Goal: Task Accomplishment & Management: Manage account settings

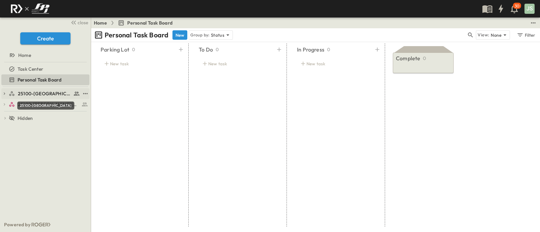
click at [38, 91] on span "25100-[GEOGRAPHIC_DATA]" at bounding box center [45, 93] width 54 height 7
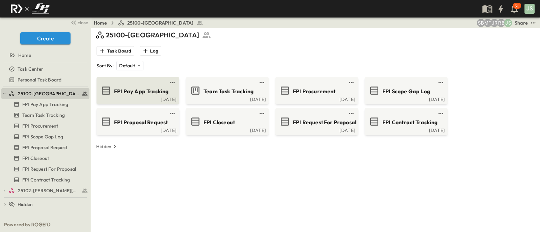
click at [144, 89] on span "FPI Pay App Tracking" at bounding box center [141, 92] width 54 height 8
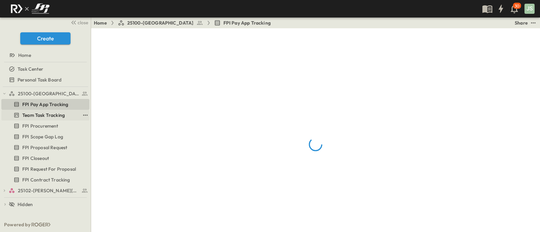
click at [42, 113] on span "Team Task Tracking" at bounding box center [43, 115] width 42 height 7
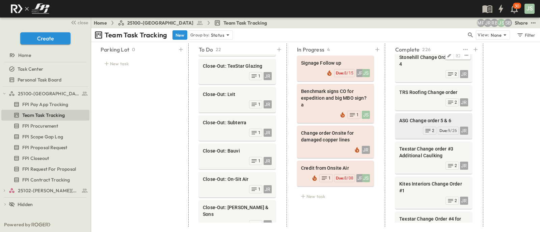
scroll to position [168, 0]
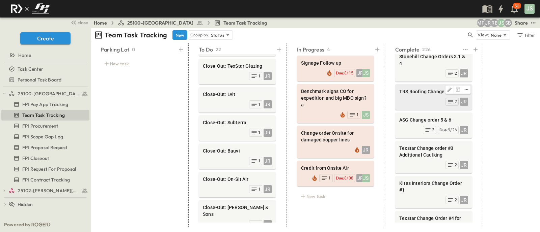
click at [412, 96] on div "JR 2" at bounding box center [433, 100] width 69 height 9
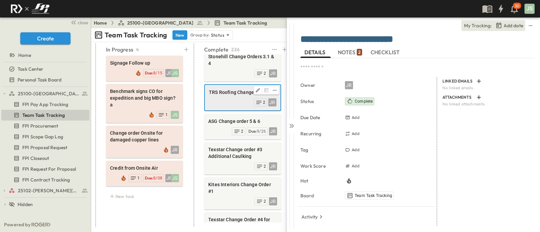
scroll to position [0, 193]
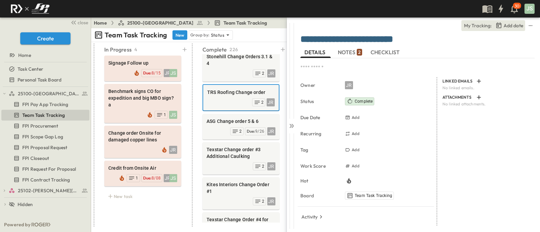
click at [349, 48] on button "NOTES 2" at bounding box center [350, 52] width 30 height 11
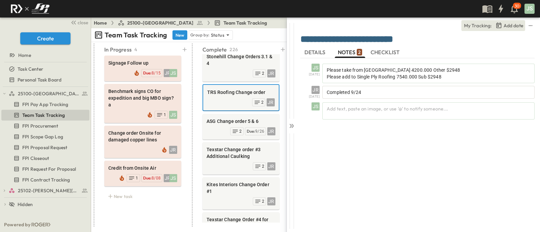
click at [332, 49] on div "DETAILS NOTES 2 CHECKLIST" at bounding box center [417, 52] width 234 height 11
click at [290, 125] on icon at bounding box center [290, 126] width 3 height 4
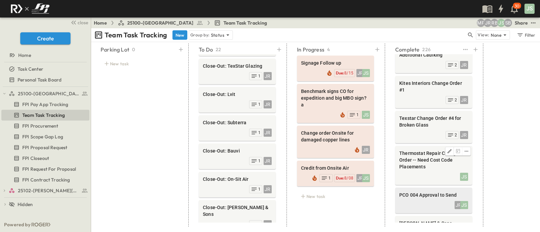
scroll to position [295, 0]
